Goal: Task Accomplishment & Management: Manage account settings

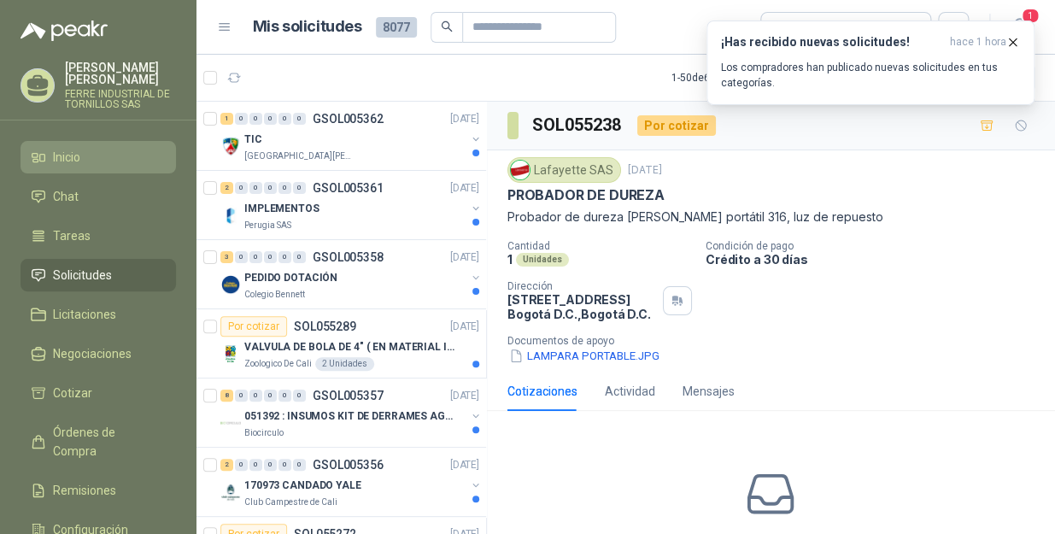
click at [116, 148] on li "Inicio" at bounding box center [98, 157] width 135 height 19
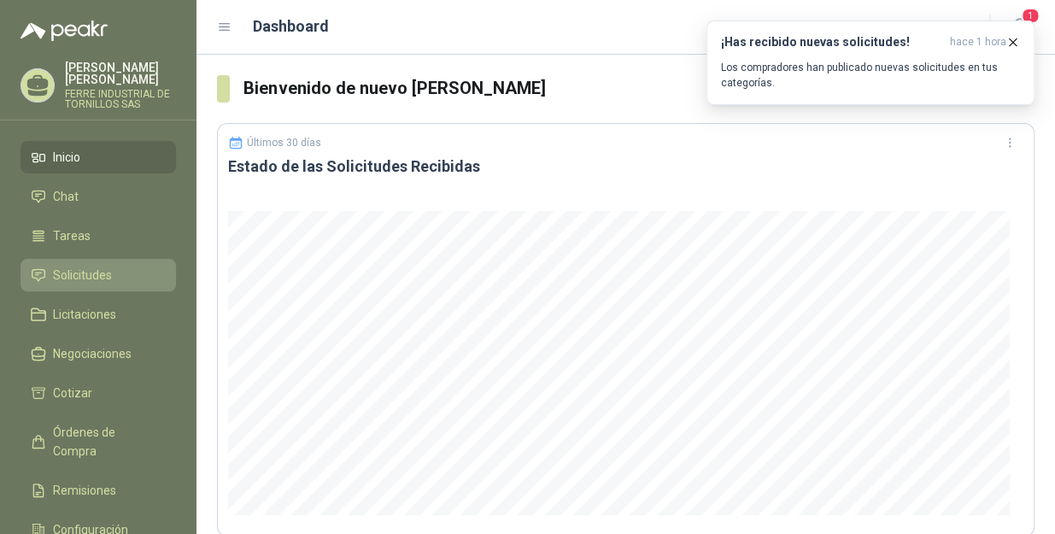
click at [82, 266] on span "Solicitudes" at bounding box center [82, 275] width 59 height 19
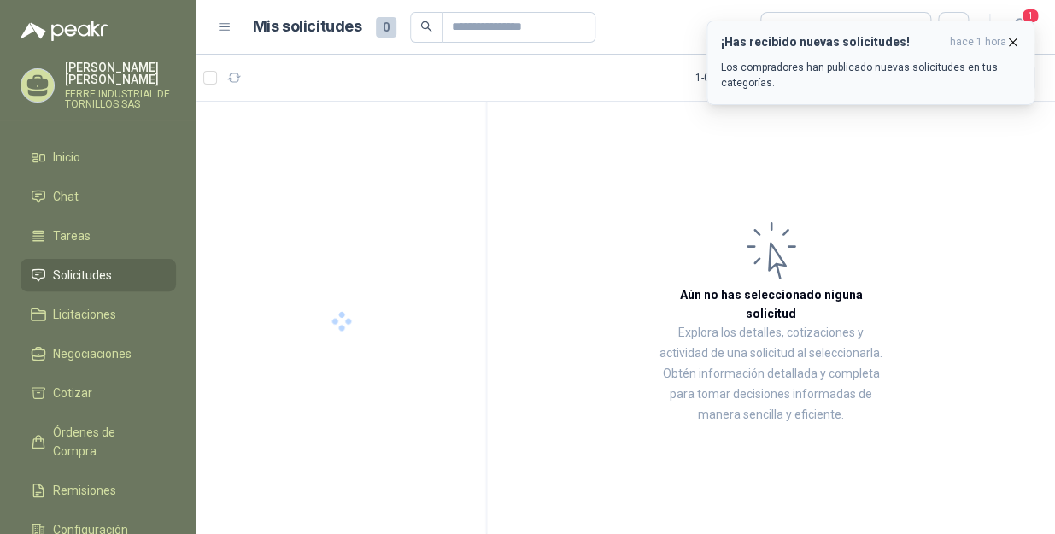
click at [1011, 35] on icon "button" at bounding box center [1013, 42] width 15 height 15
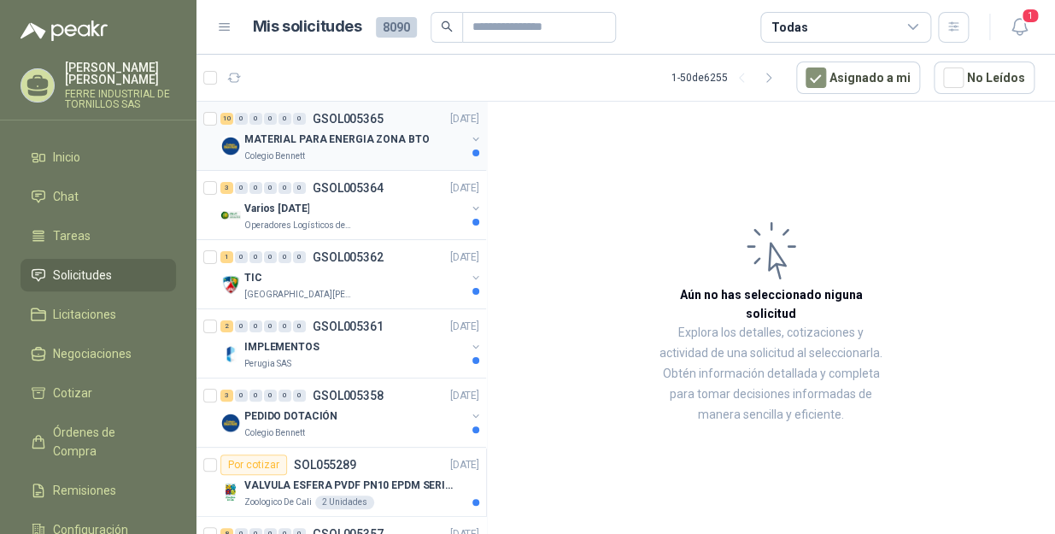
click at [391, 150] on div "Colegio Bennett" at bounding box center [354, 157] width 221 height 14
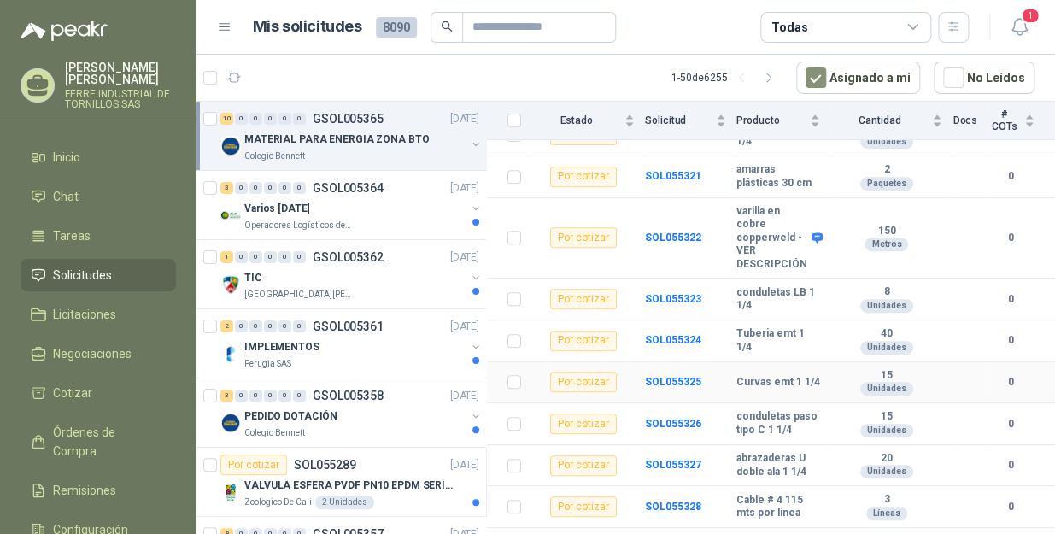
scroll to position [248, 0]
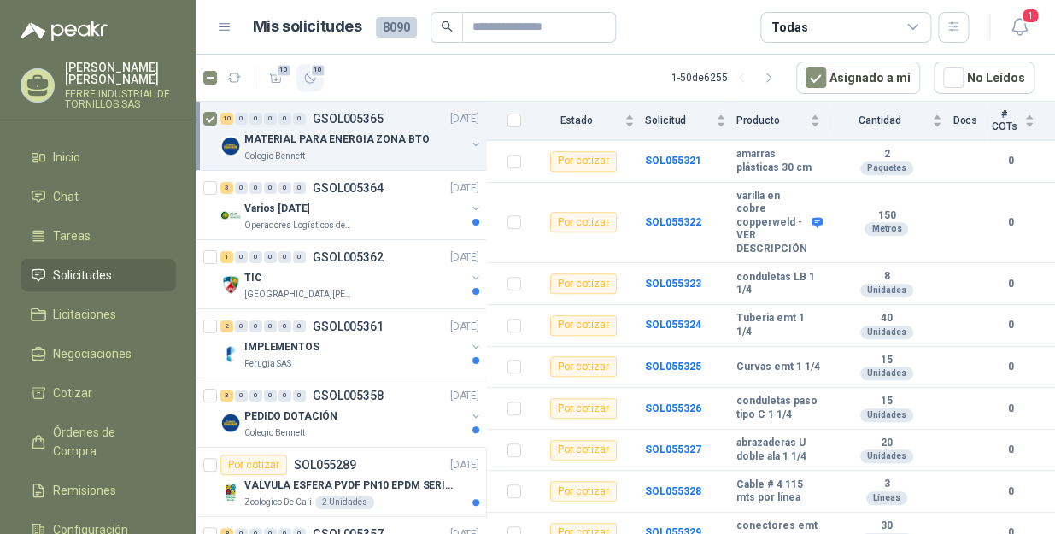
click at [320, 80] on button "10" at bounding box center [310, 77] width 27 height 27
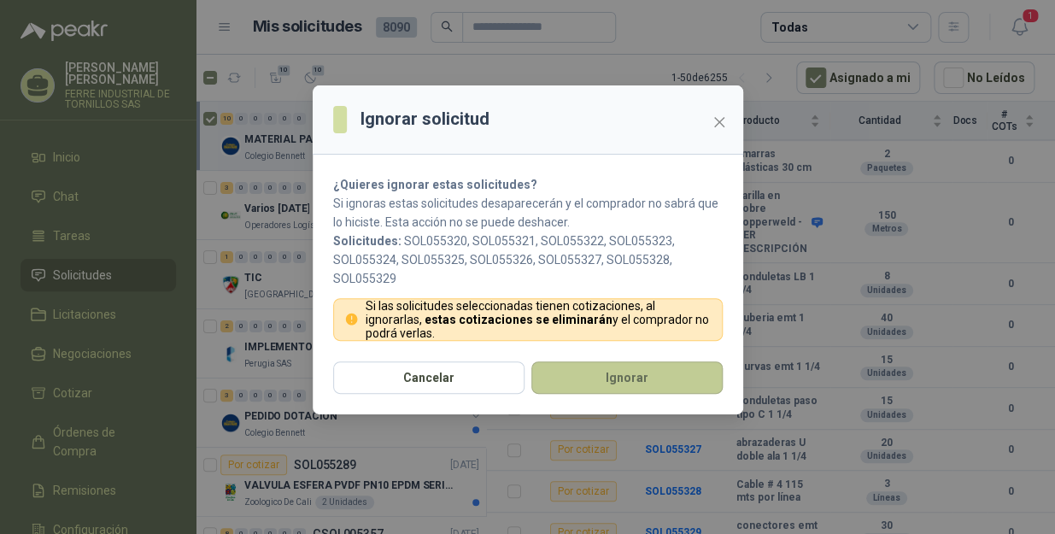
click at [631, 379] on button "Ignorar" at bounding box center [626, 377] width 191 height 32
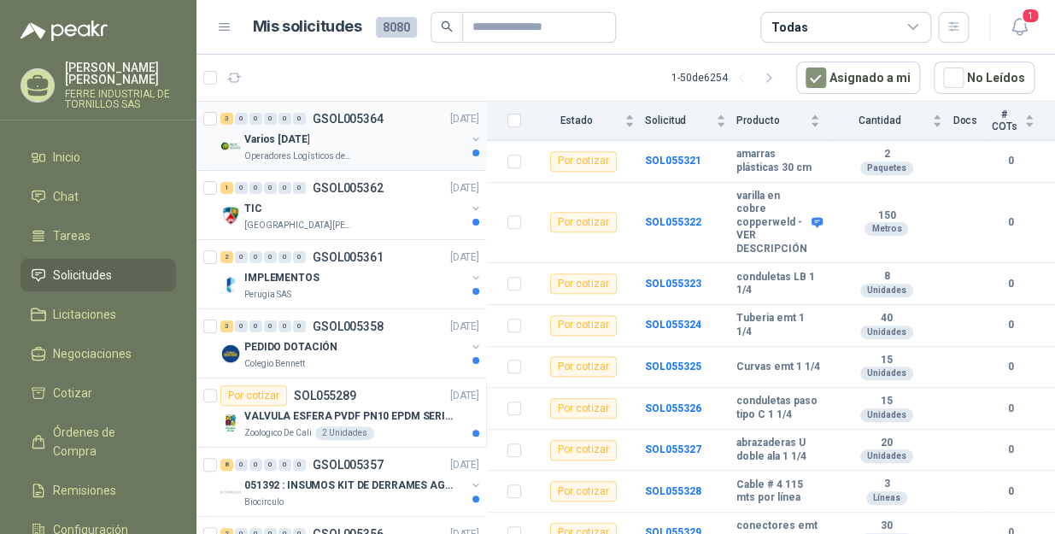
click at [411, 137] on div "Varios [DATE]" at bounding box center [354, 139] width 221 height 21
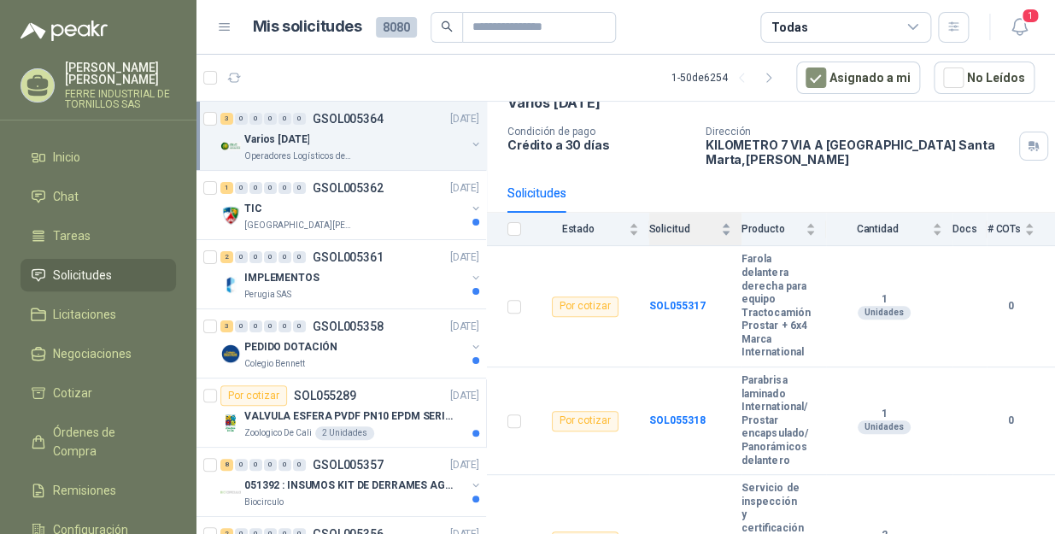
scroll to position [151, 0]
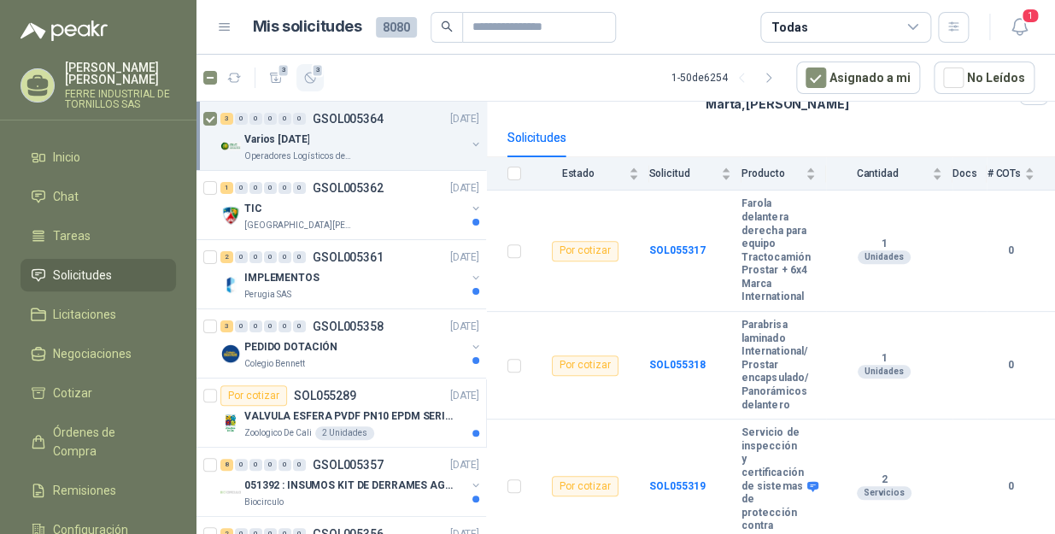
click at [309, 77] on icon "button" at bounding box center [310, 78] width 10 height 10
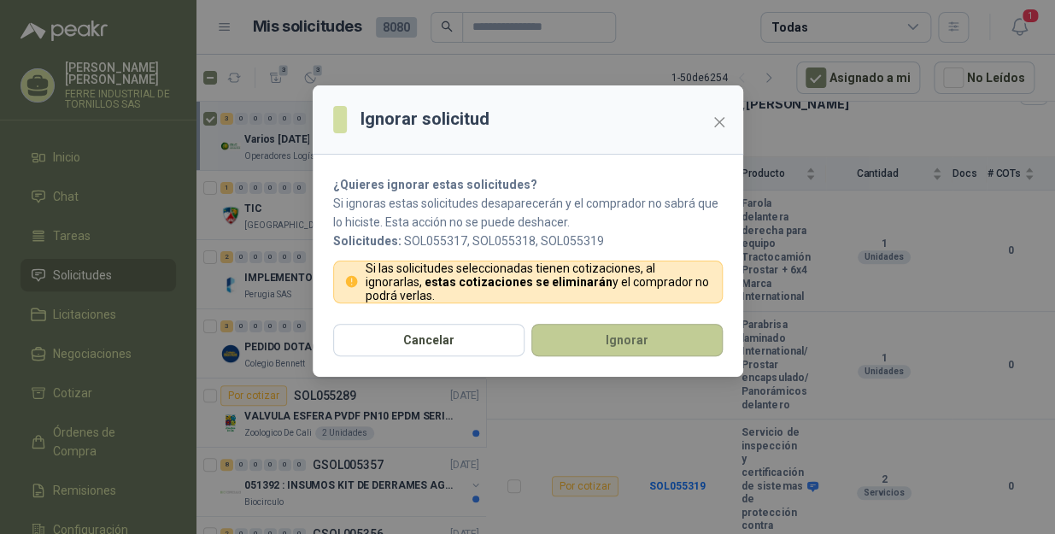
click at [592, 347] on button "Ignorar" at bounding box center [626, 340] width 191 height 32
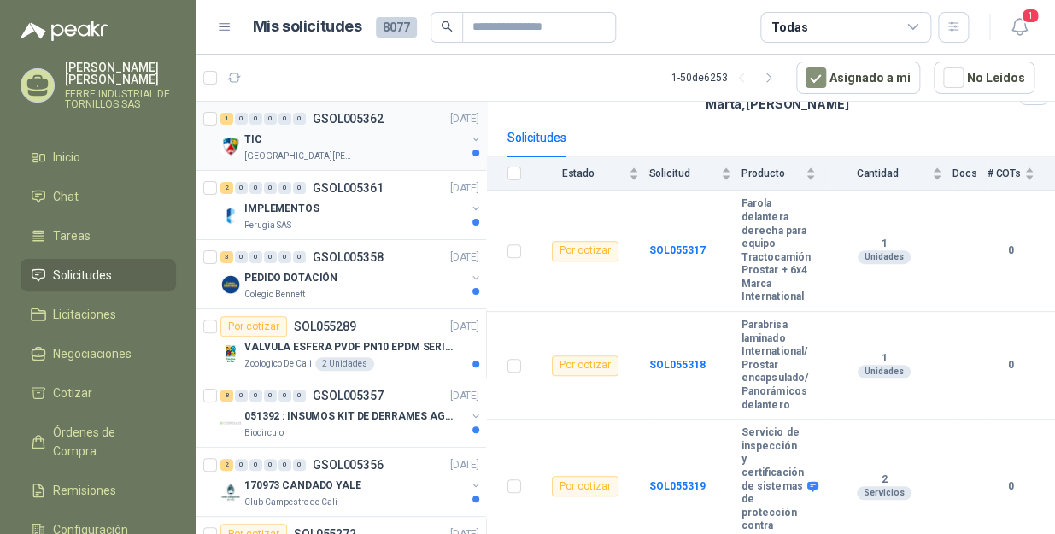
click at [384, 155] on div "[GEOGRAPHIC_DATA][PERSON_NAME]" at bounding box center [354, 157] width 221 height 14
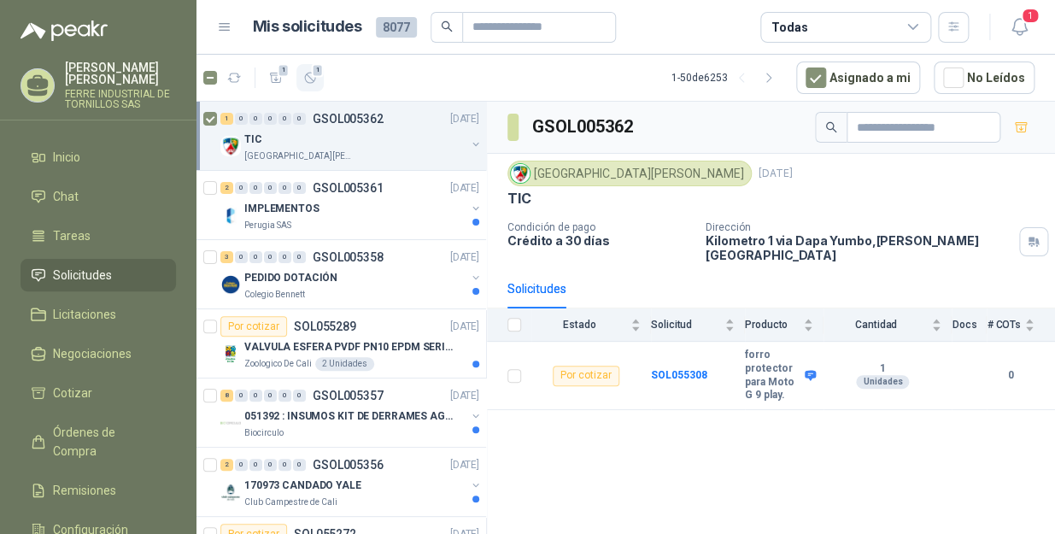
click at [317, 76] on span "1" at bounding box center [318, 70] width 12 height 14
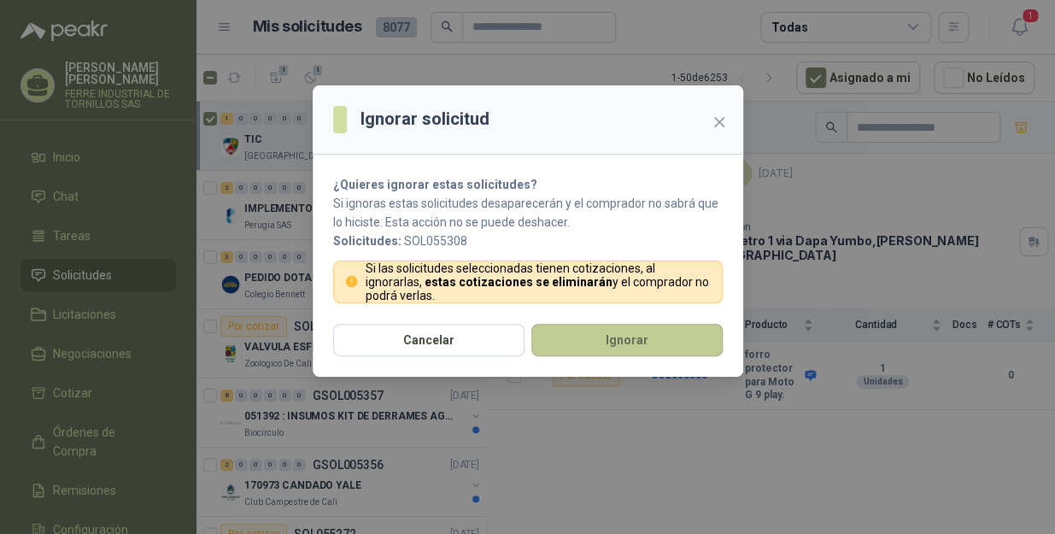
click at [596, 326] on button "Ignorar" at bounding box center [626, 340] width 191 height 32
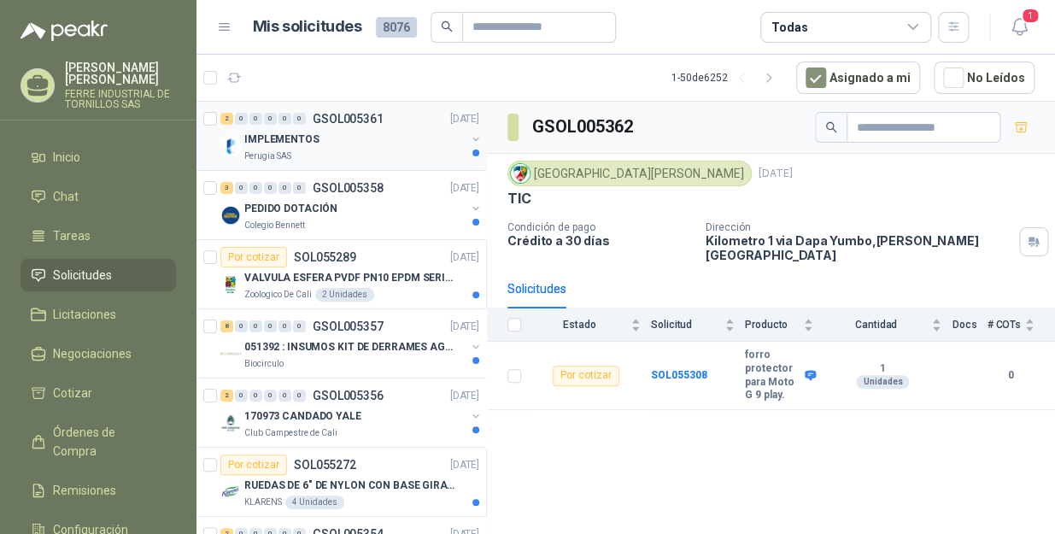
click at [336, 159] on div "Perugia SAS" at bounding box center [354, 157] width 221 height 14
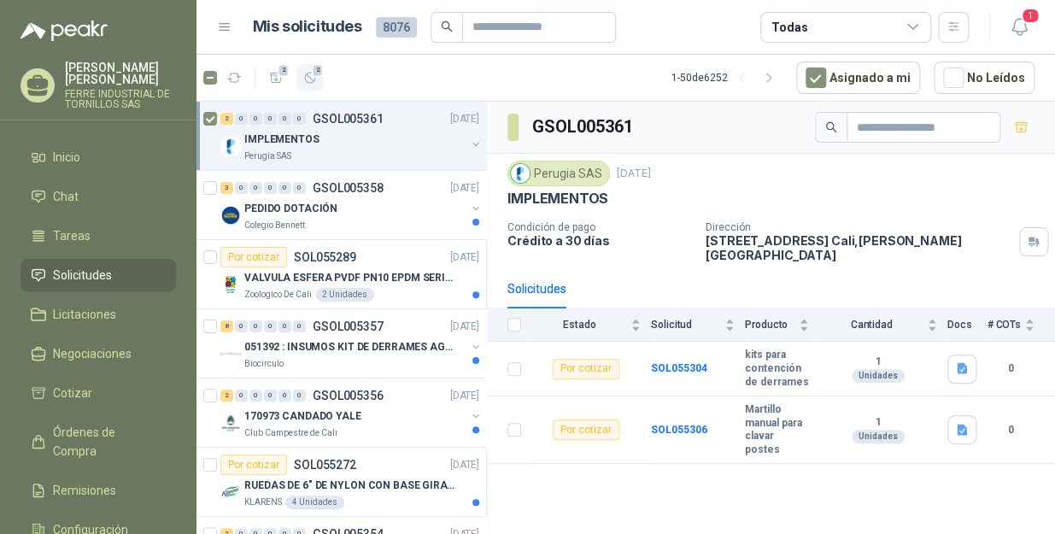
click at [319, 77] on button "2" at bounding box center [310, 77] width 27 height 27
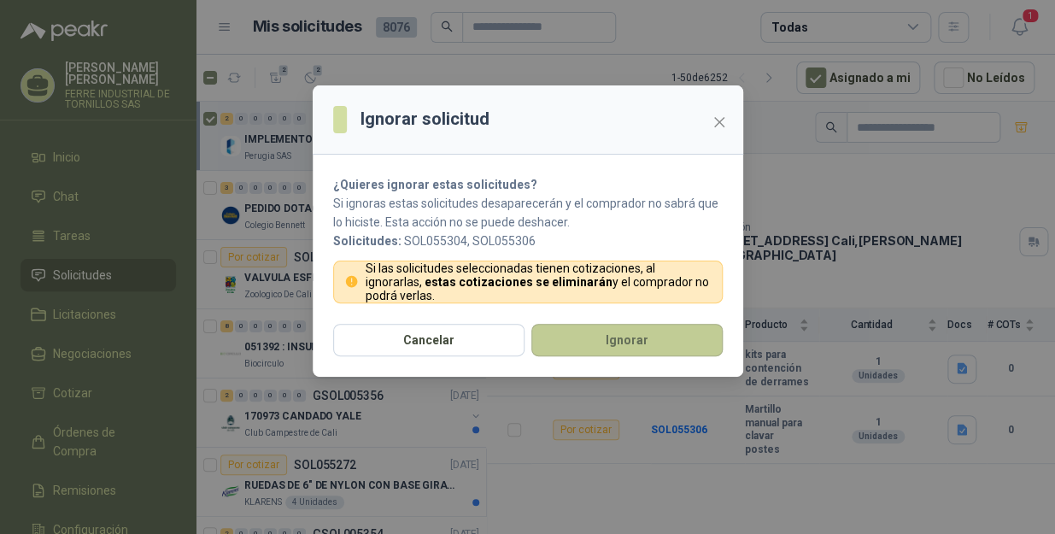
click at [637, 339] on button "Ignorar" at bounding box center [626, 340] width 191 height 32
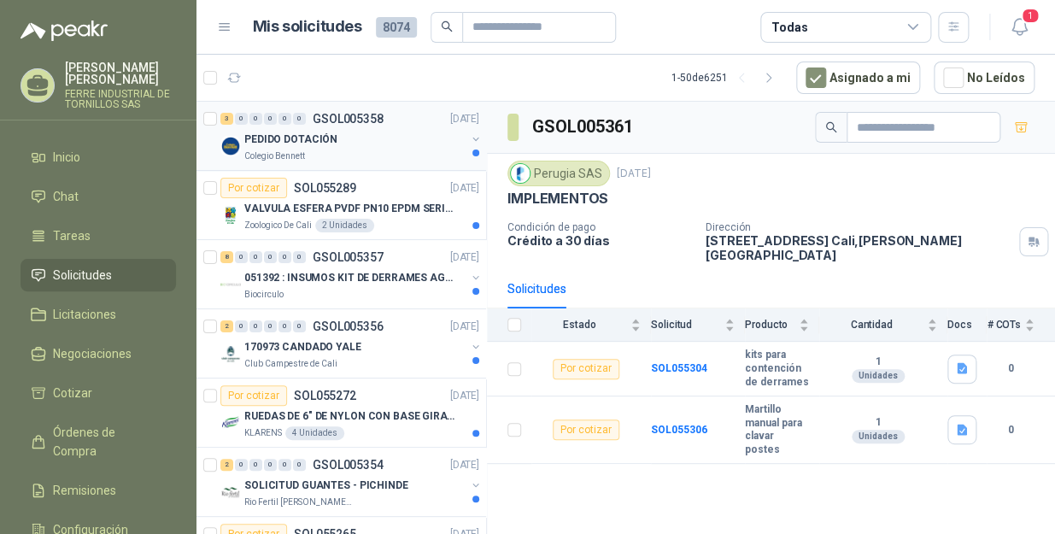
click at [375, 140] on div "PEDIDO DOTACIÓN" at bounding box center [354, 139] width 221 height 21
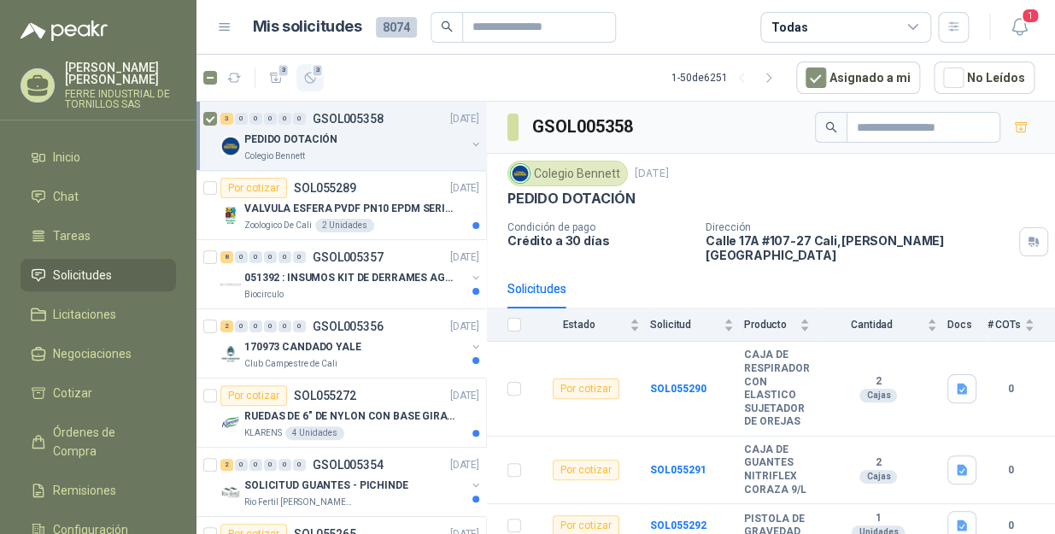
click at [311, 77] on icon "button" at bounding box center [310, 78] width 15 height 15
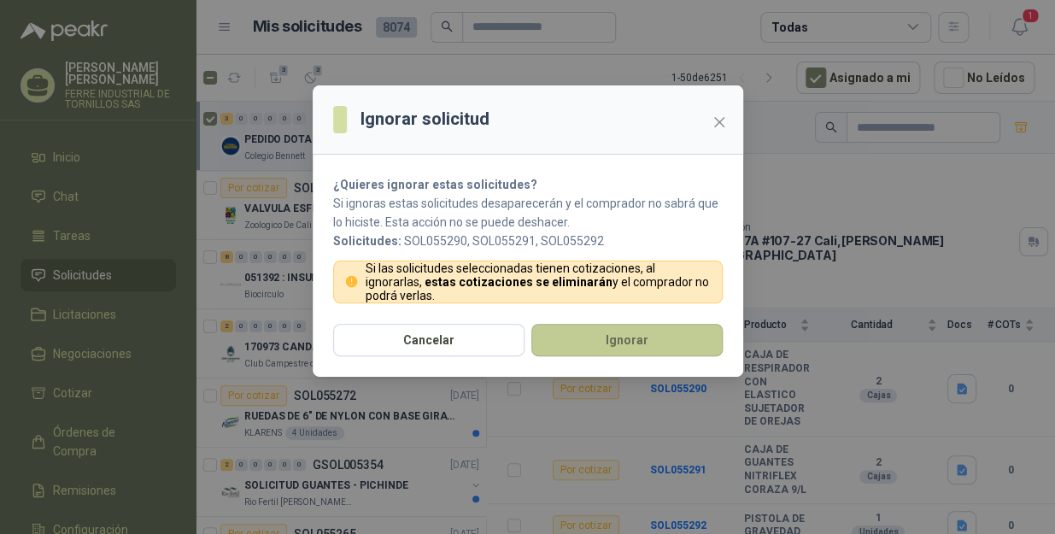
click at [607, 350] on button "Ignorar" at bounding box center [626, 340] width 191 height 32
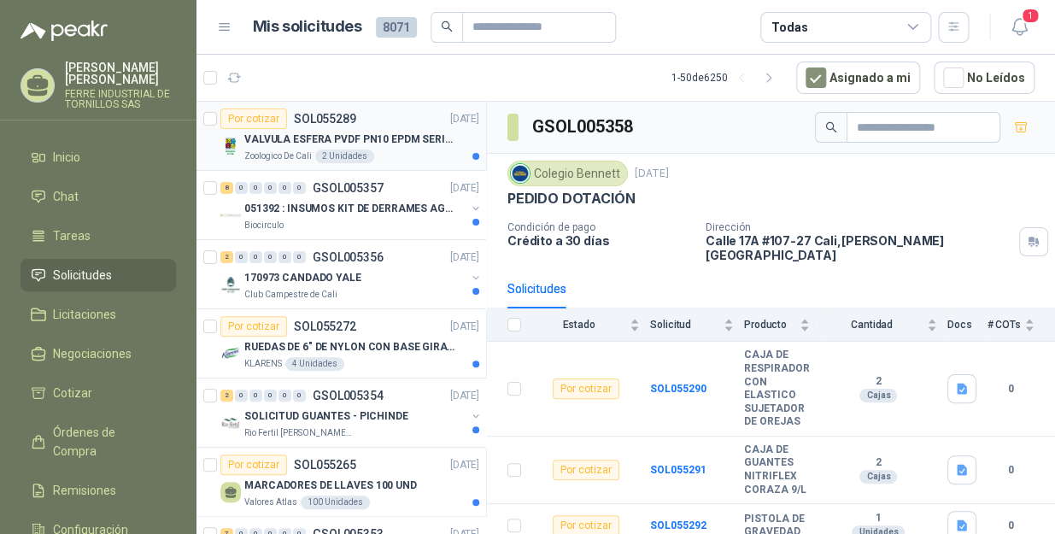
click at [376, 132] on p "VALVULA ESFERA PVDF PN10 EPDM SERIE EX D 25MM CEPEX64926TREME" at bounding box center [350, 140] width 213 height 16
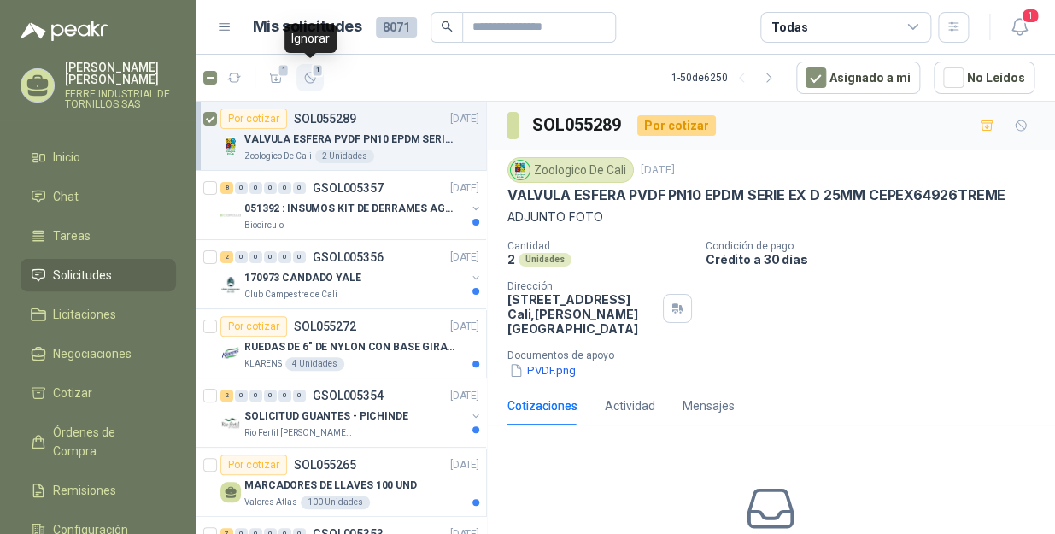
click at [320, 77] on button "1" at bounding box center [310, 77] width 27 height 27
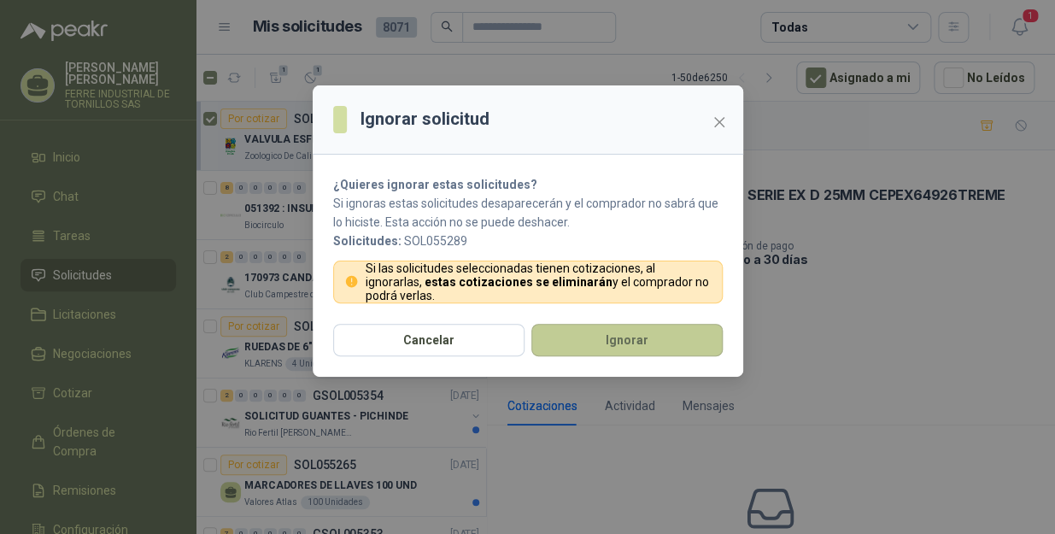
click at [580, 344] on button "Ignorar" at bounding box center [626, 340] width 191 height 32
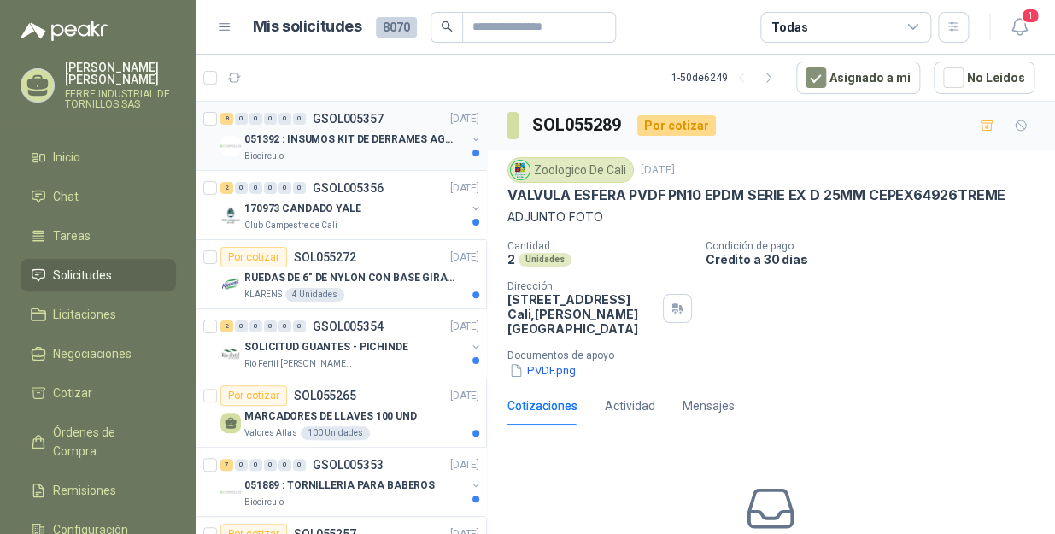
click at [317, 150] on div "Biocirculo" at bounding box center [354, 157] width 221 height 14
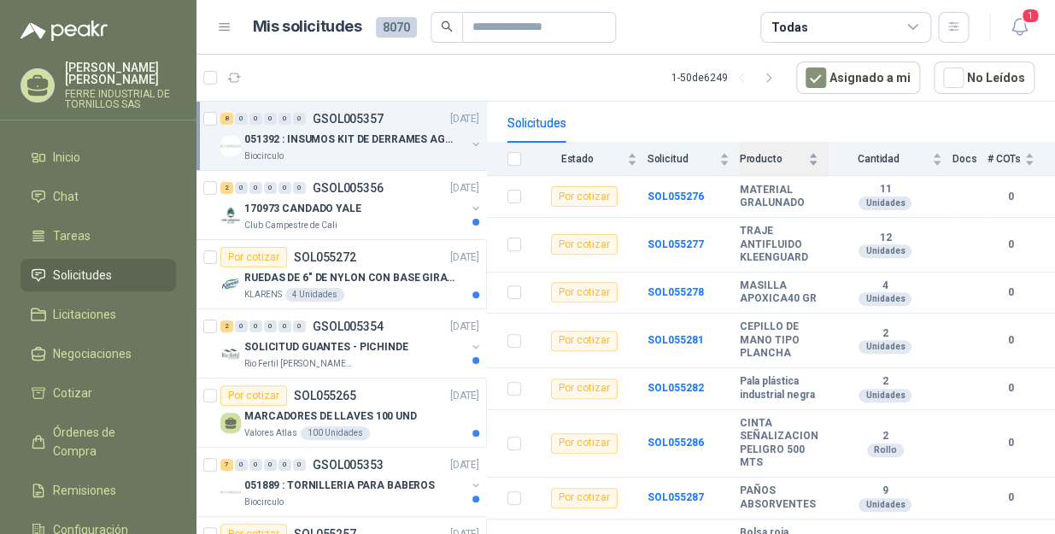
scroll to position [226, 0]
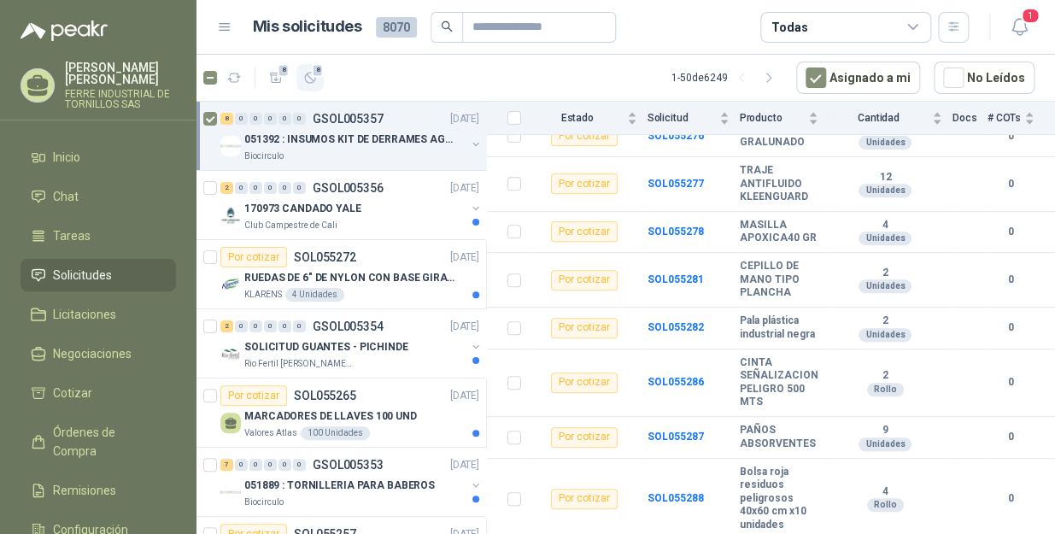
click at [312, 79] on icon "button" at bounding box center [310, 78] width 10 height 10
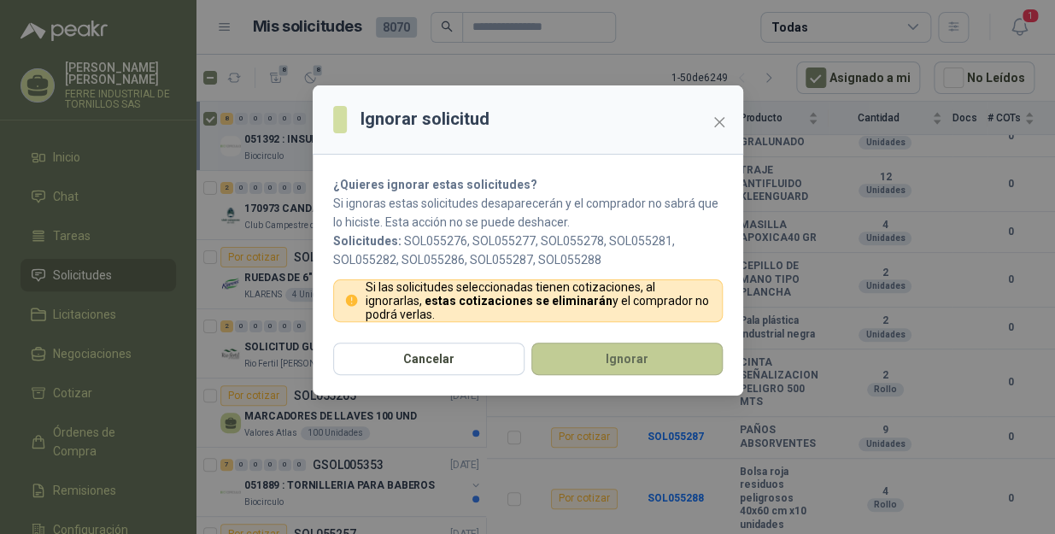
click at [633, 359] on button "Ignorar" at bounding box center [626, 359] width 191 height 32
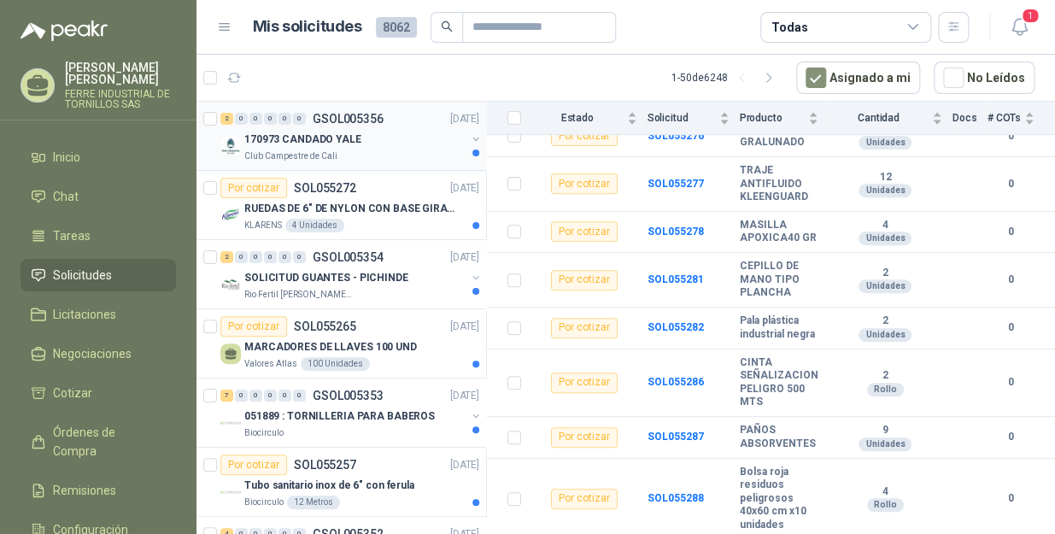
click at [400, 152] on div "Club Campestre de Cali" at bounding box center [354, 157] width 221 height 14
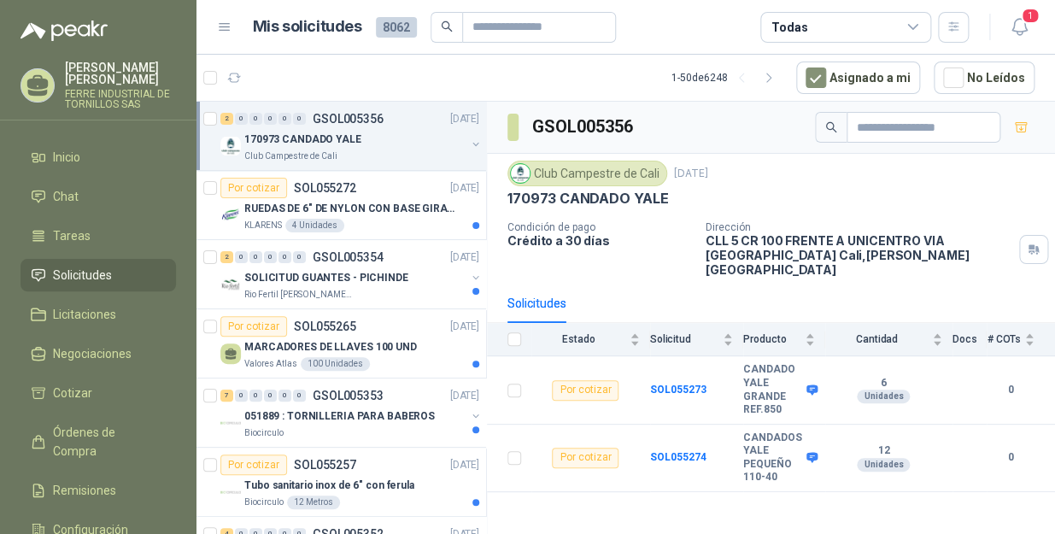
click at [213, 110] on div at bounding box center [211, 136] width 17 height 55
click at [312, 79] on icon "button" at bounding box center [310, 78] width 10 height 10
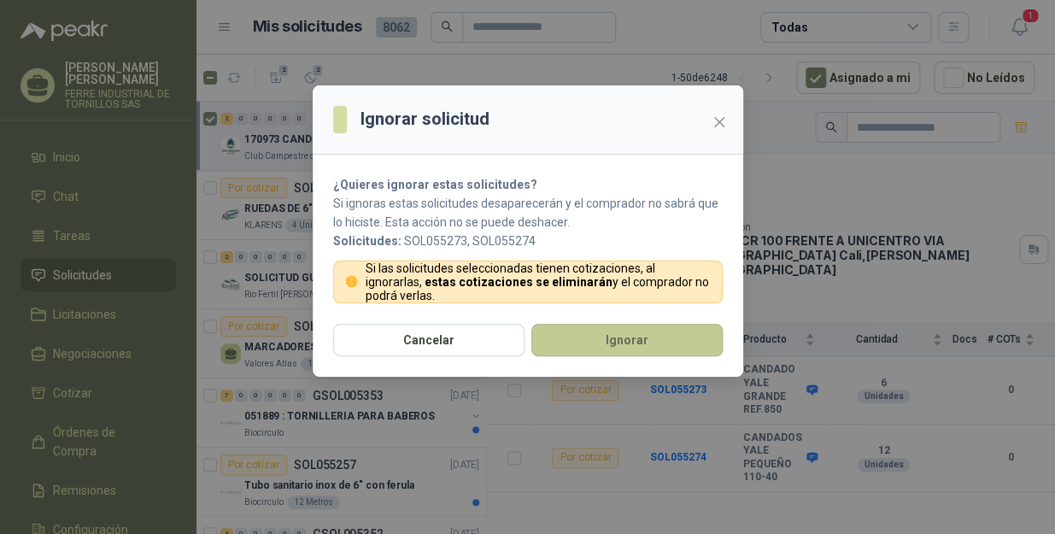
click at [598, 354] on button "Ignorar" at bounding box center [626, 340] width 191 height 32
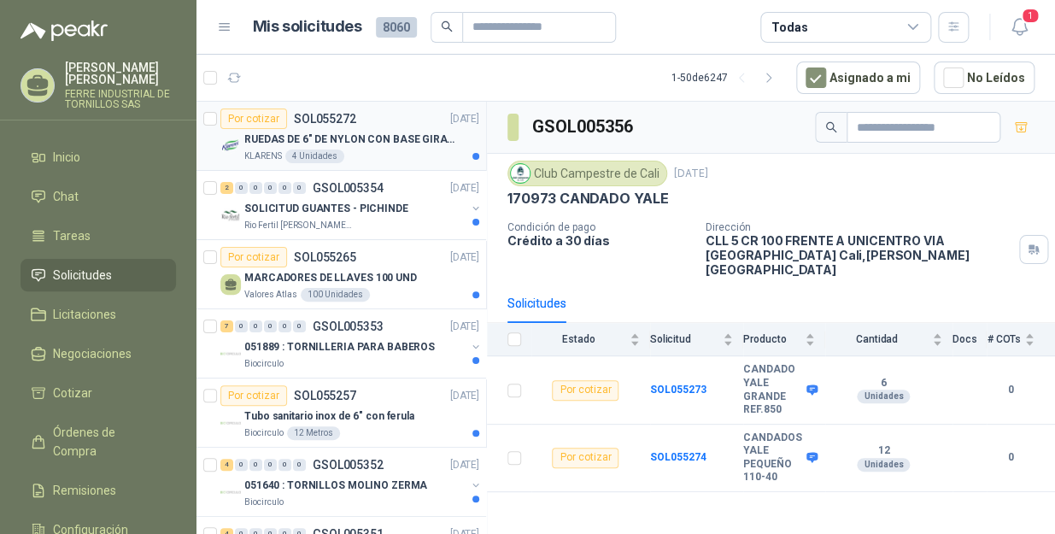
click at [382, 129] on div "RUEDAS DE 6" DE NYLON CON BASE GIRATORIA EN ACERO INOXIDABLE" at bounding box center [361, 139] width 235 height 21
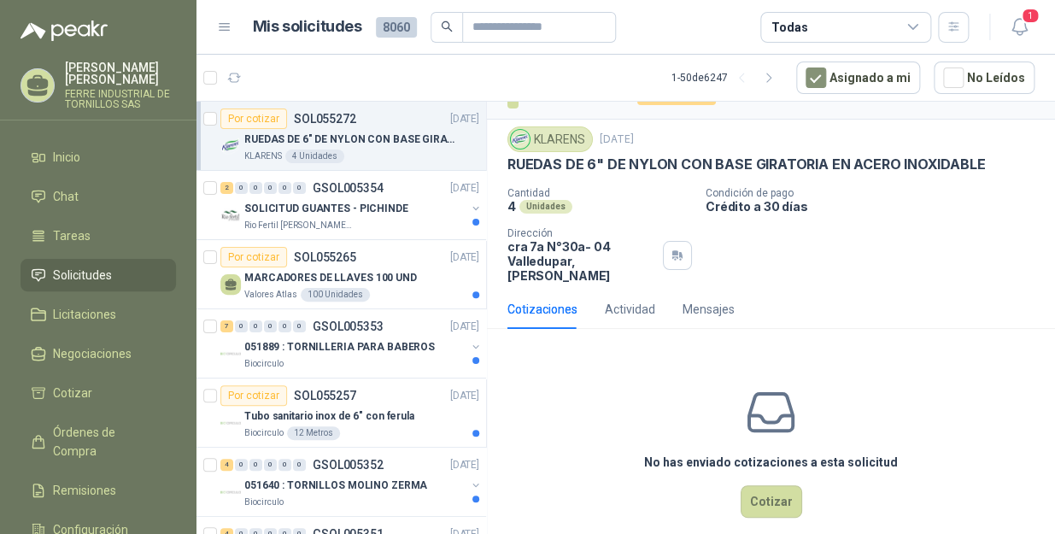
scroll to position [38, 0]
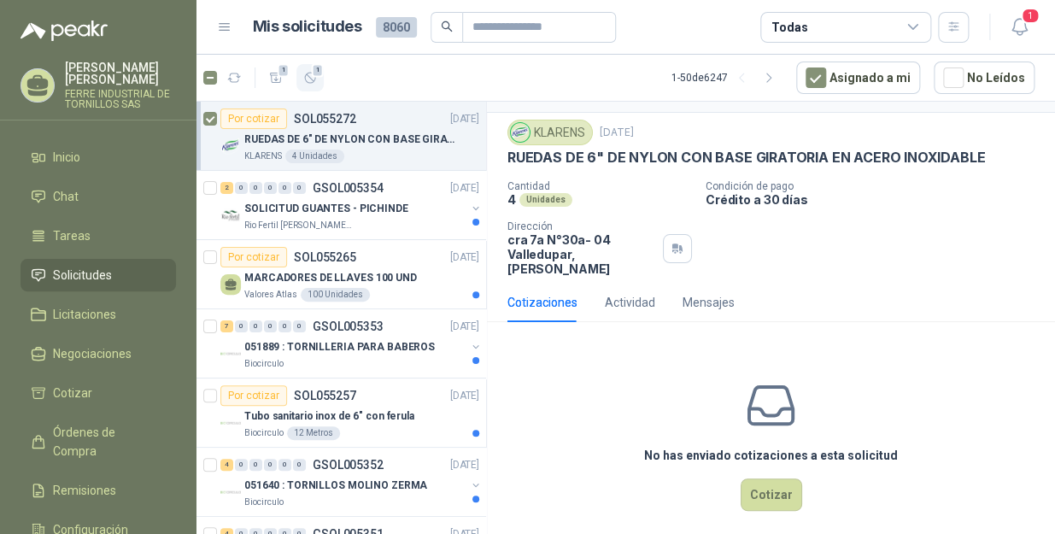
click at [312, 82] on icon "button" at bounding box center [310, 78] width 10 height 10
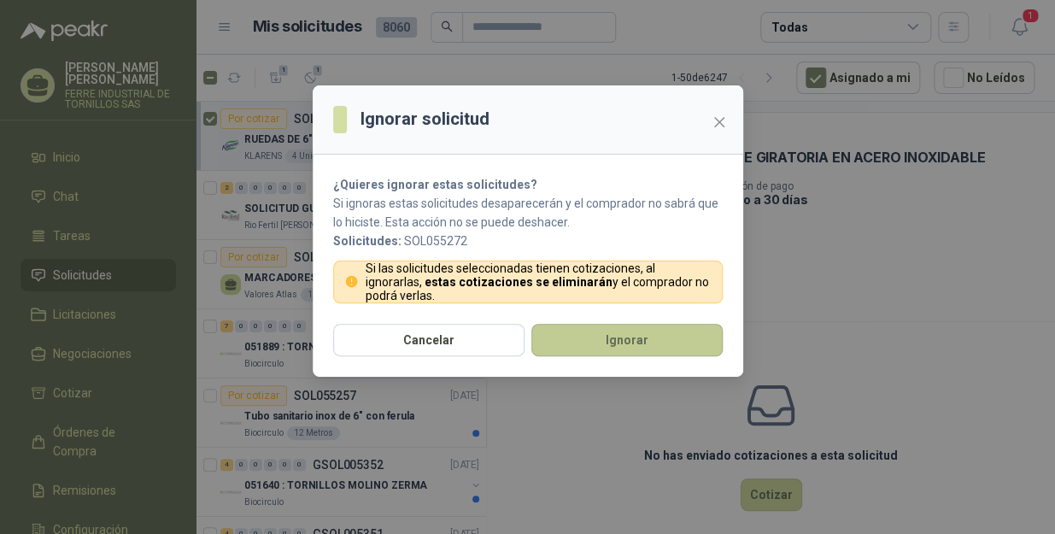
click at [617, 341] on button "Ignorar" at bounding box center [626, 340] width 191 height 32
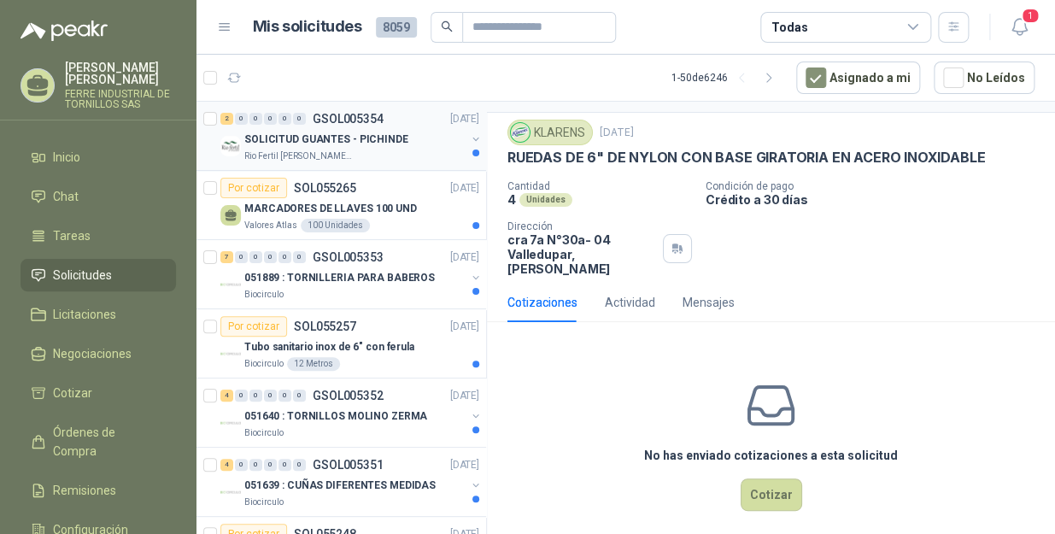
click at [408, 129] on div "SOLICITUD GUANTES - PICHINDE" at bounding box center [354, 139] width 221 height 21
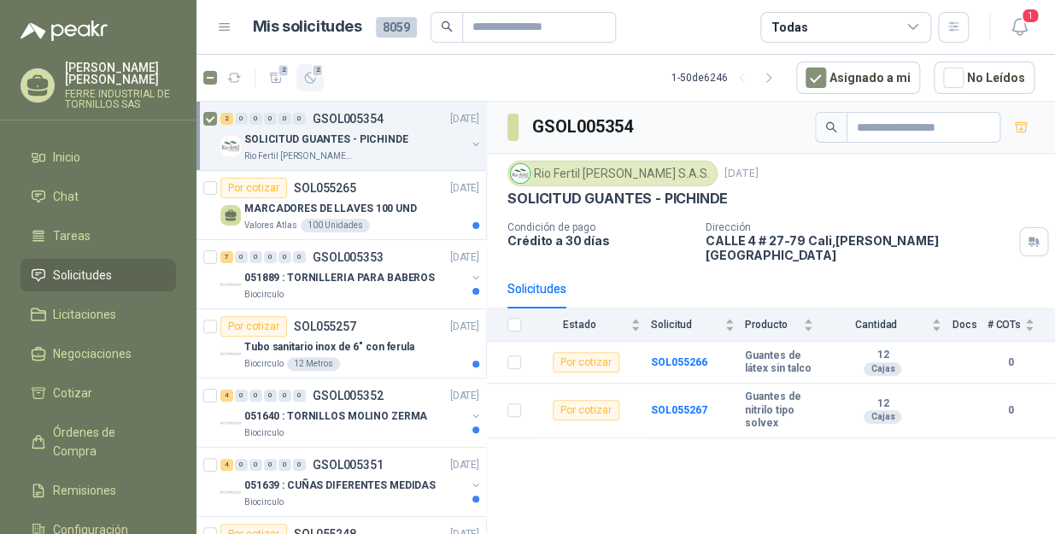
click at [320, 79] on button "2" at bounding box center [310, 77] width 27 height 27
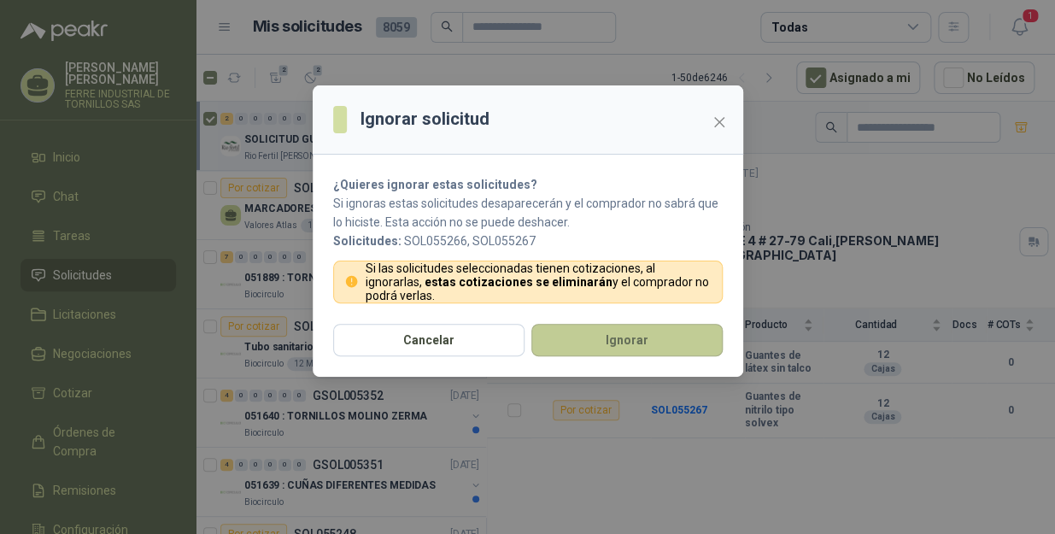
click at [606, 335] on button "Ignorar" at bounding box center [626, 340] width 191 height 32
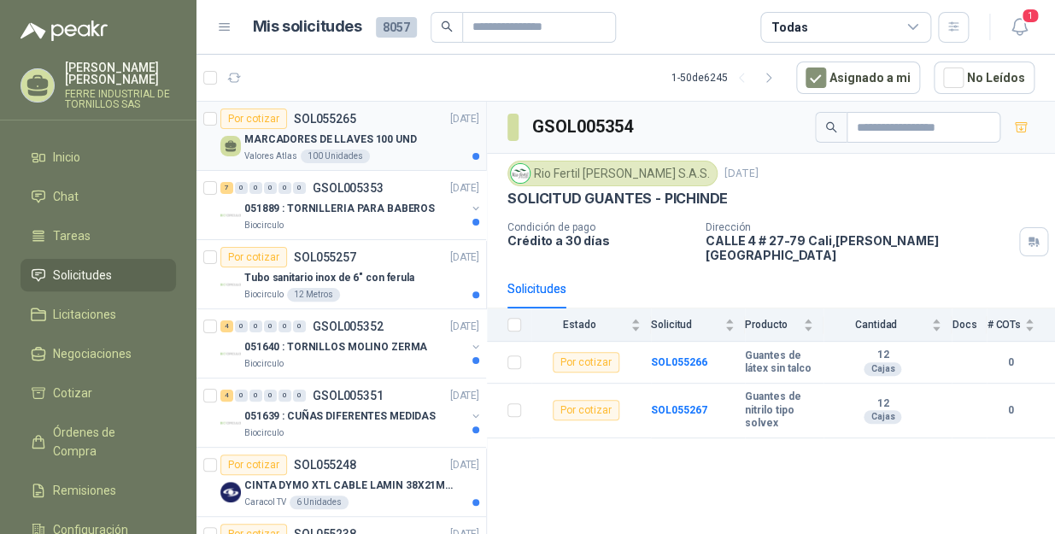
click at [400, 140] on p "MARCADORES DE LLAVES 100 UND" at bounding box center [330, 140] width 173 height 16
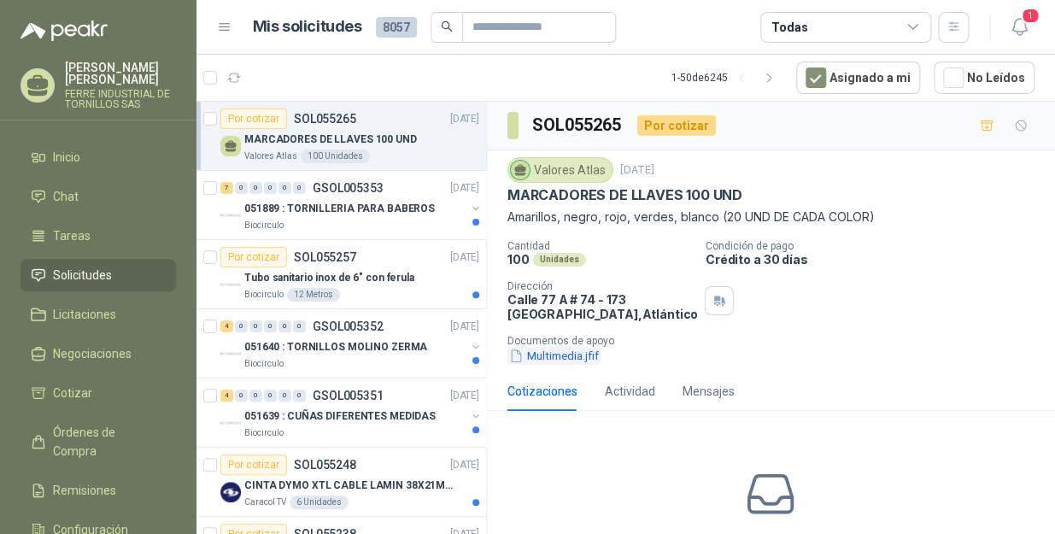
click at [555, 354] on button "Multimedia.jfif" at bounding box center [554, 356] width 93 height 18
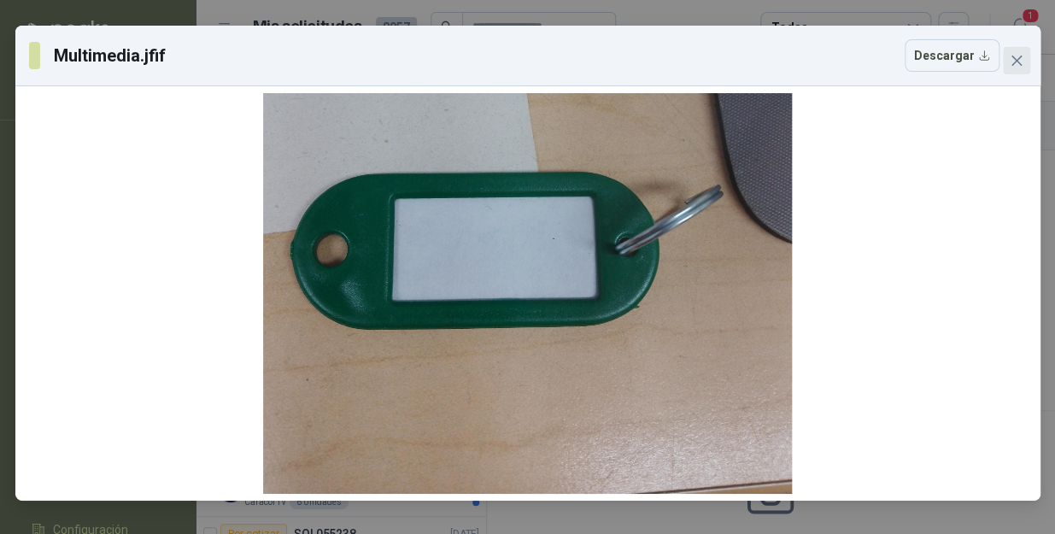
click at [1013, 66] on icon "close" at bounding box center [1017, 61] width 14 height 14
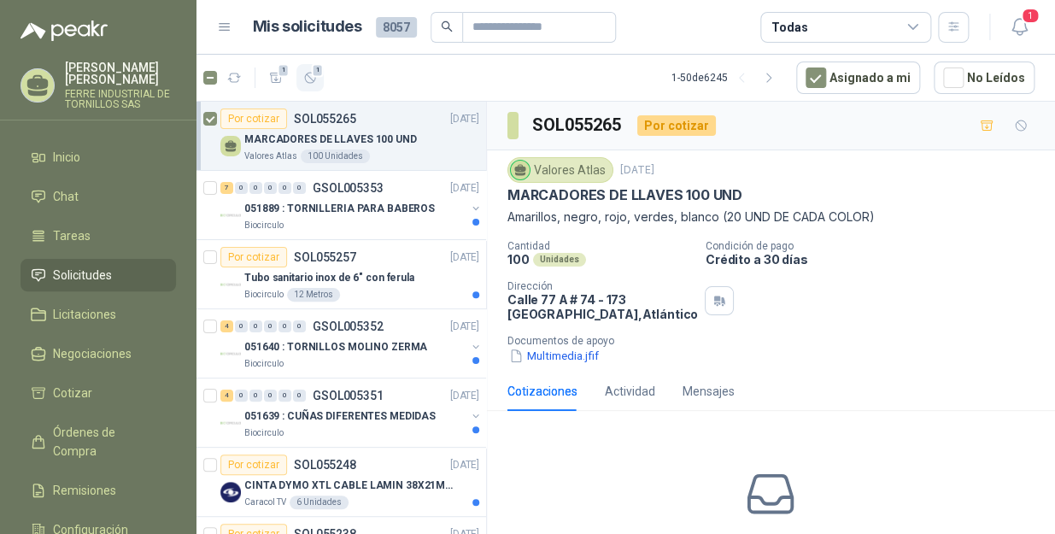
click at [320, 72] on span "1" at bounding box center [318, 70] width 12 height 14
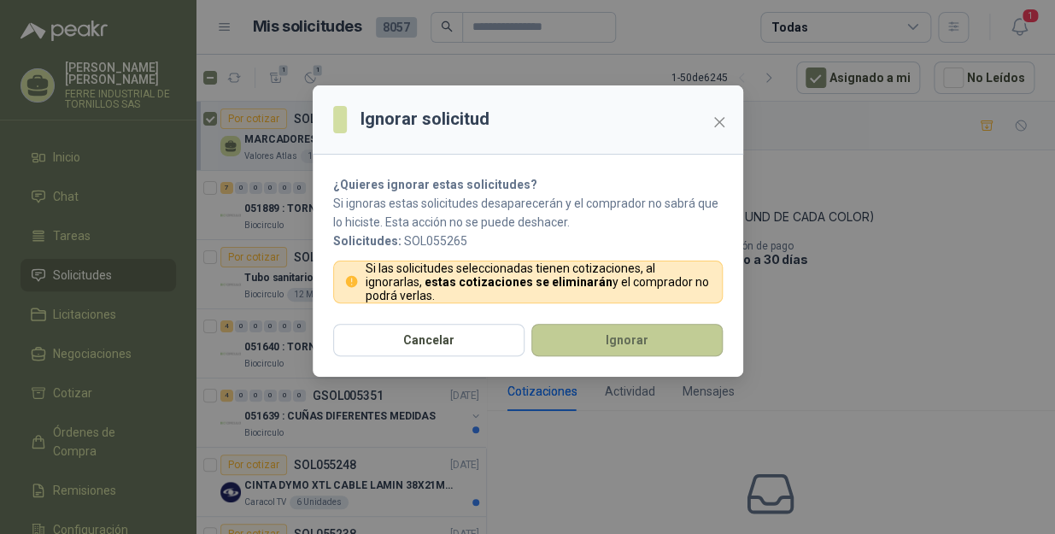
click at [610, 340] on button "Ignorar" at bounding box center [626, 340] width 191 height 32
